Goal: Navigation & Orientation: Find specific page/section

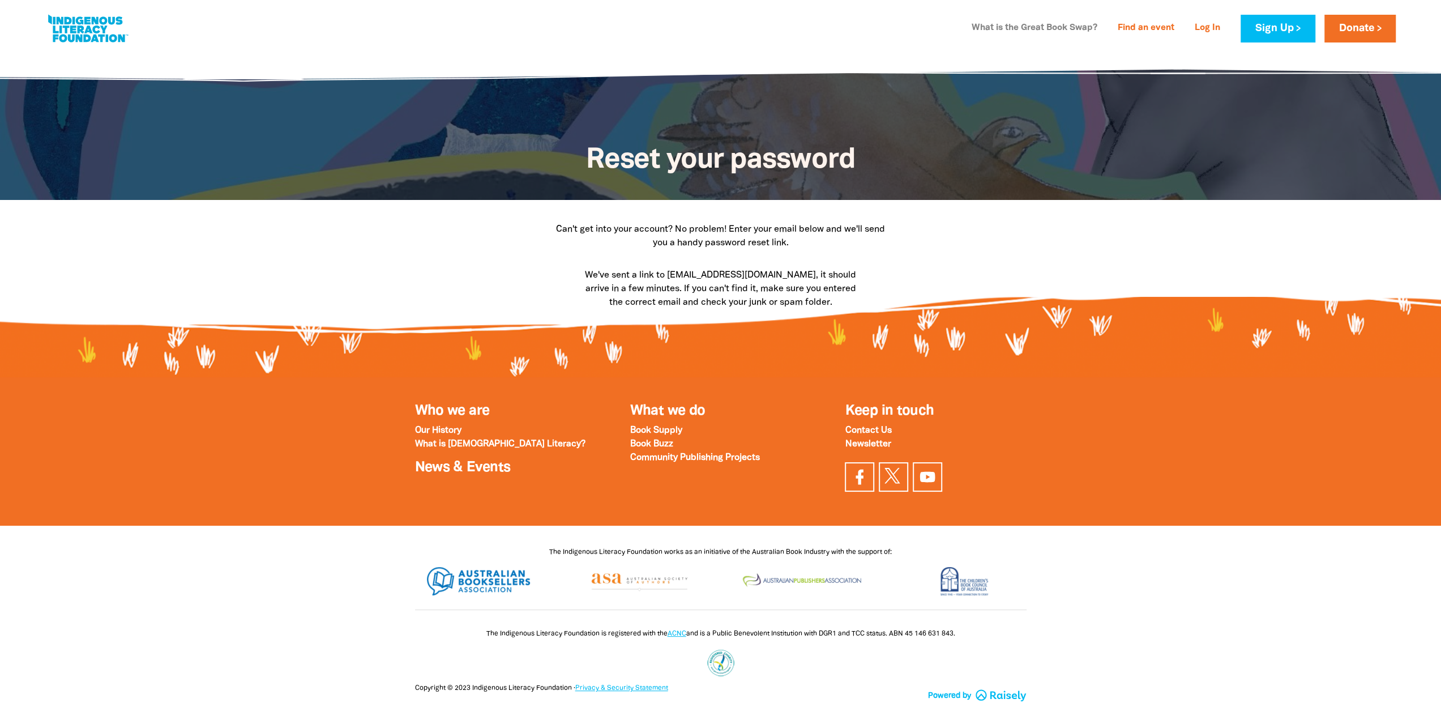
click at [1047, 31] on link "What is the Great Book Swap?" at bounding box center [1034, 28] width 139 height 18
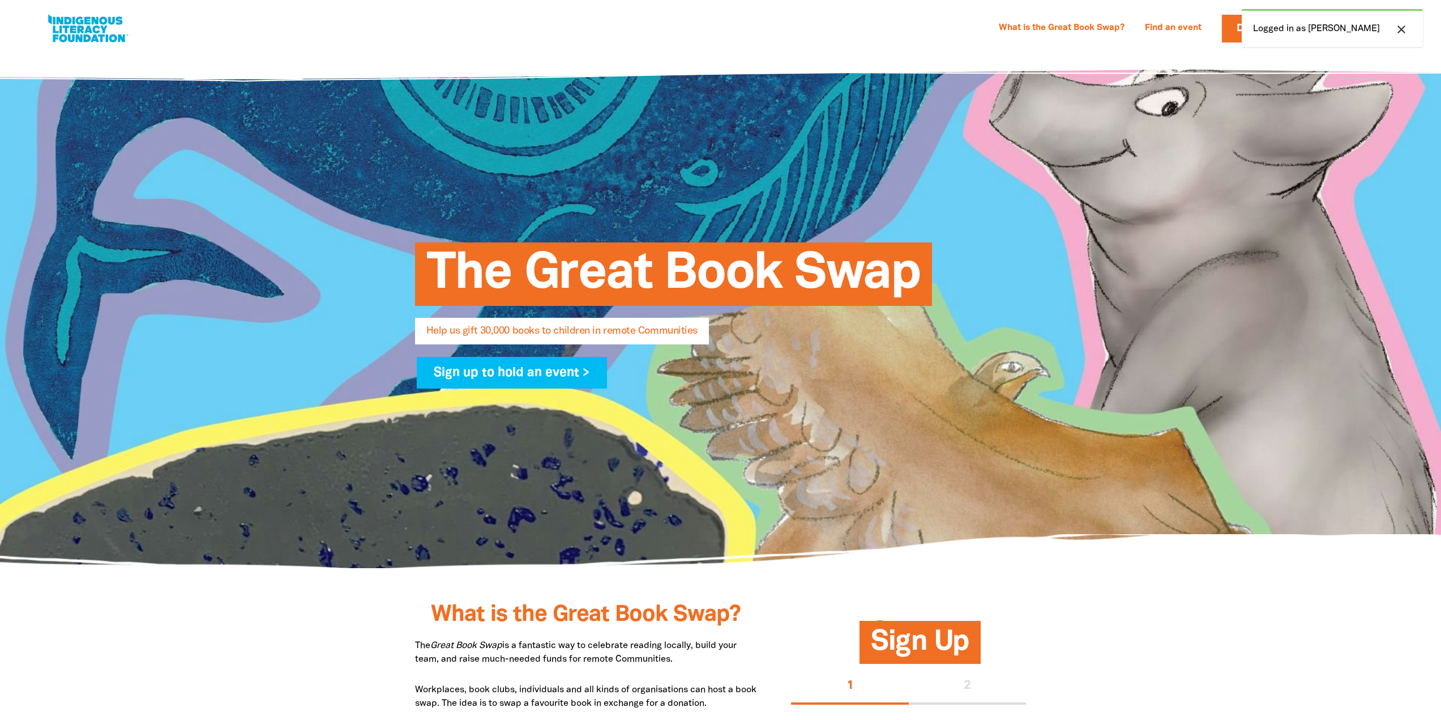
select select "AU"
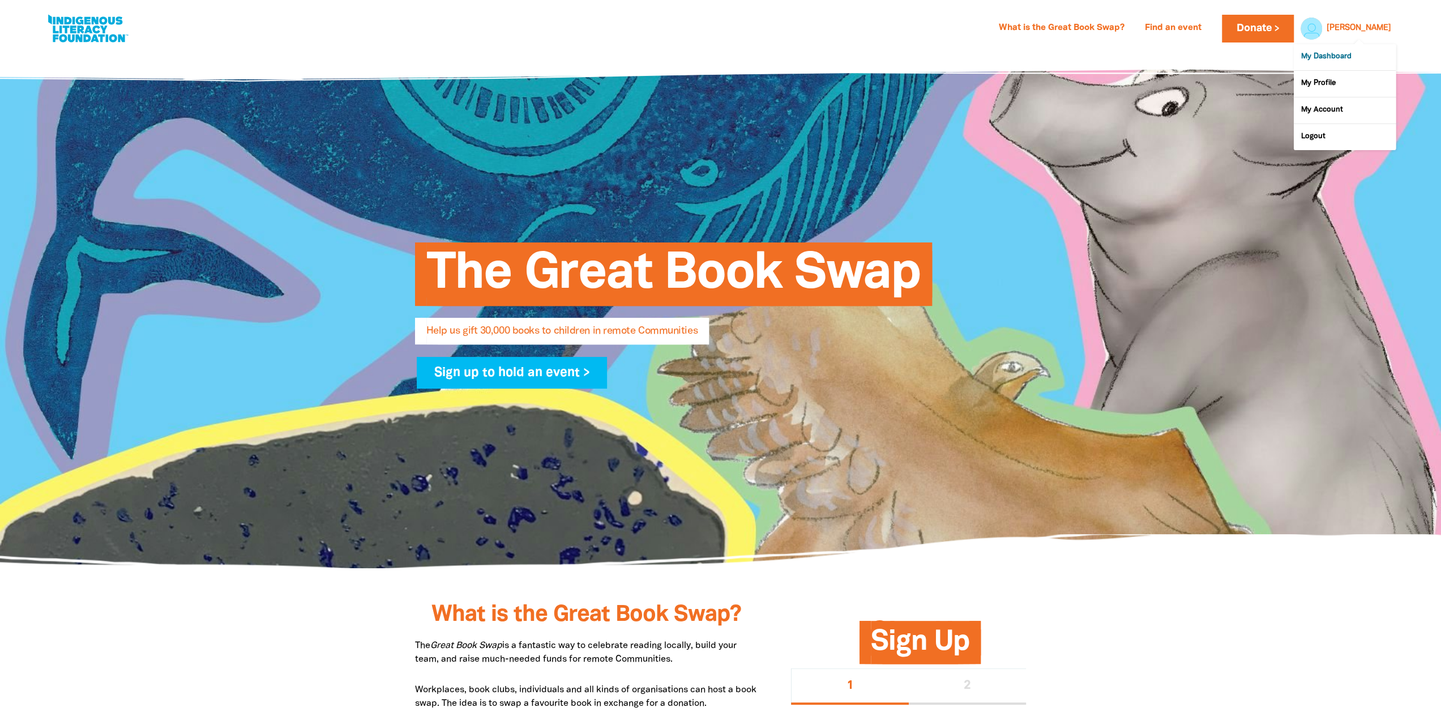
click at [1331, 53] on link "My Dashboard" at bounding box center [1345, 57] width 102 height 26
